Goal: Task Accomplishment & Management: Manage account settings

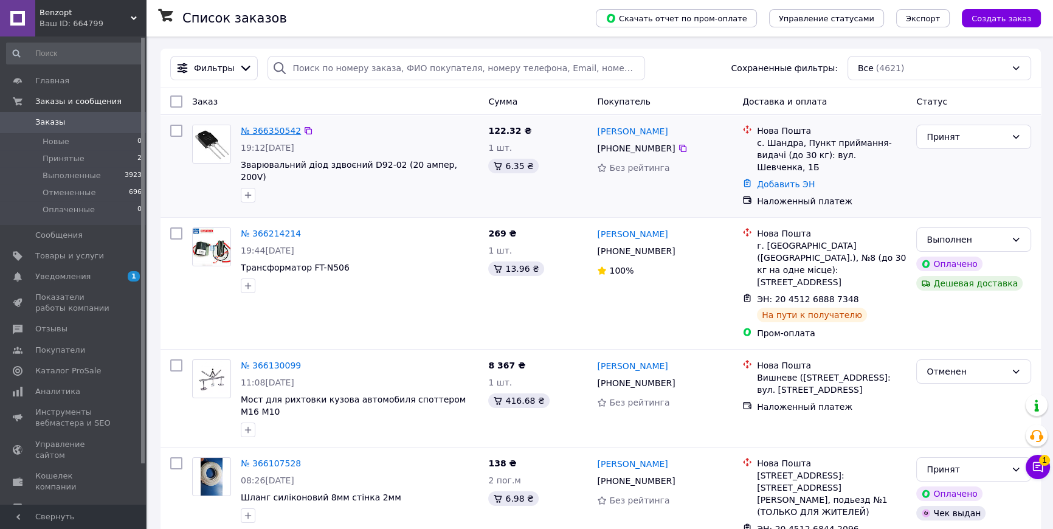
click at [297, 133] on link "№ 366350542" at bounding box center [271, 131] width 60 height 10
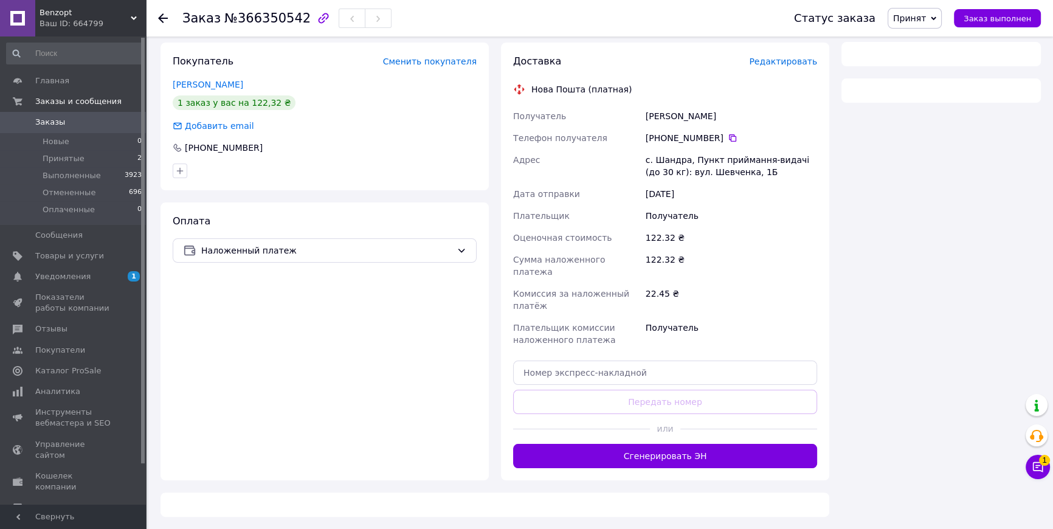
scroll to position [331, 0]
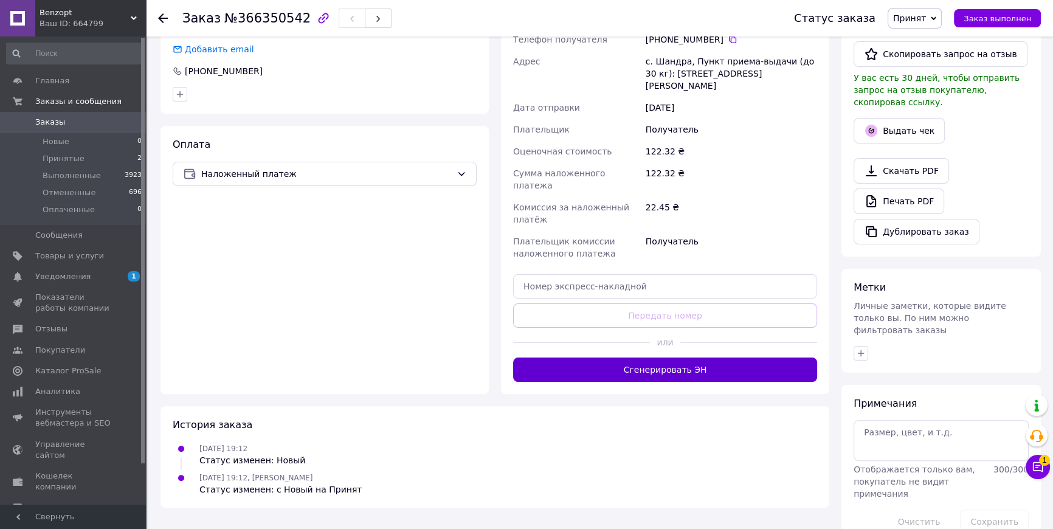
click at [680, 382] on button "Сгенерировать ЭН" at bounding box center [665, 370] width 304 height 24
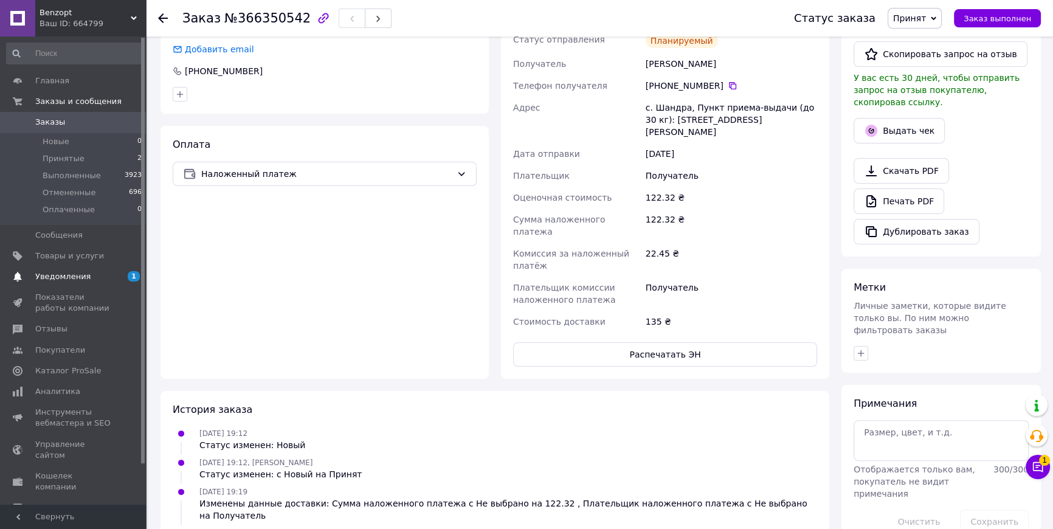
click at [85, 274] on span "Уведомления" at bounding box center [73, 276] width 77 height 11
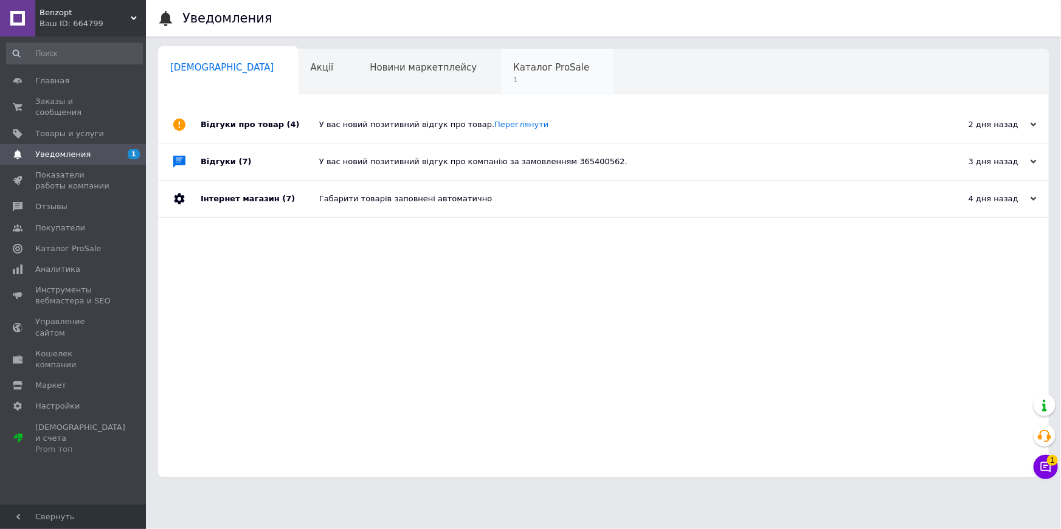
click at [501, 72] on div "Каталог ProSale 1" at bounding box center [557, 72] width 112 height 46
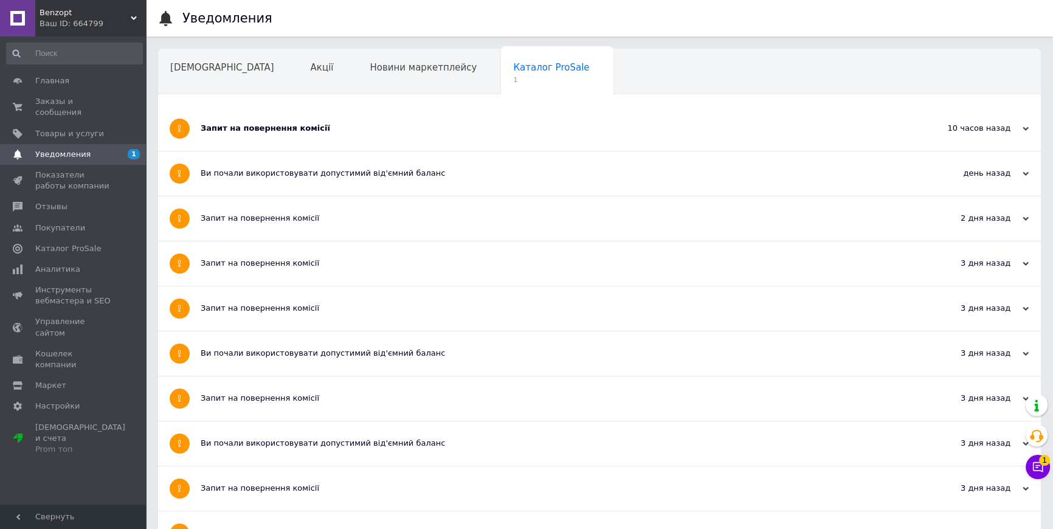
click at [249, 131] on div "Запит на повернення комісії" at bounding box center [554, 128] width 707 height 11
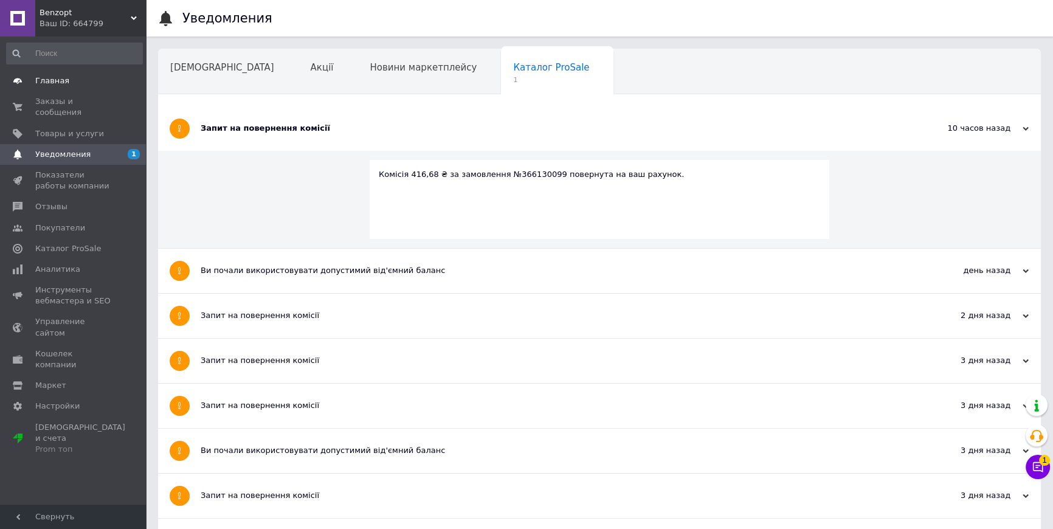
click at [61, 79] on span "Главная" at bounding box center [52, 80] width 34 height 11
